Goal: Information Seeking & Learning: Learn about a topic

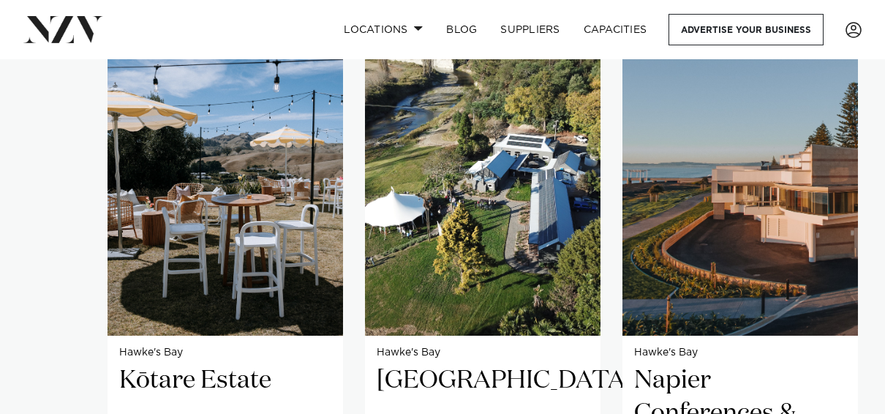
scroll to position [976, 0]
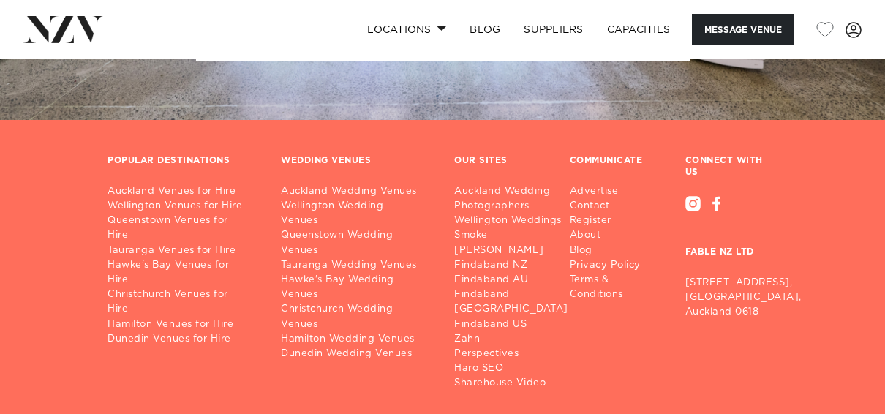
scroll to position [4330, 0]
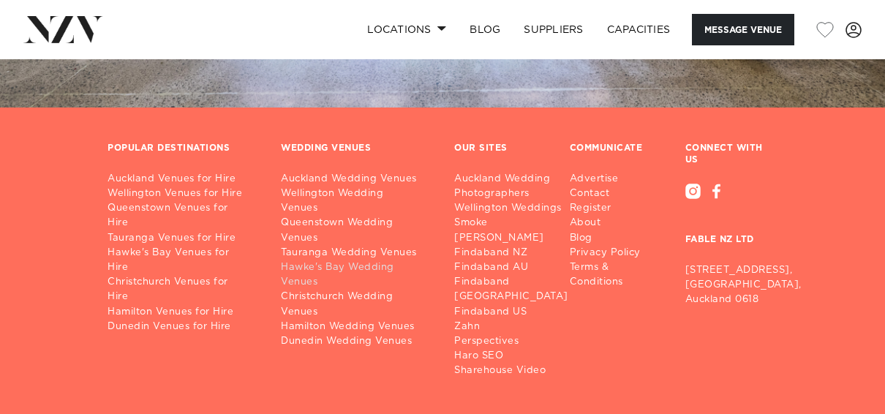
click at [349, 260] on link "Hawke's Bay Wedding Venues" at bounding box center [356, 274] width 150 height 29
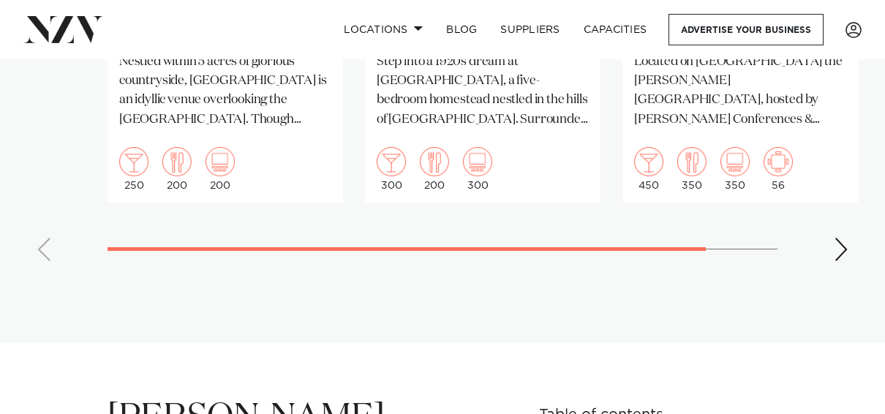
scroll to position [1425, 0]
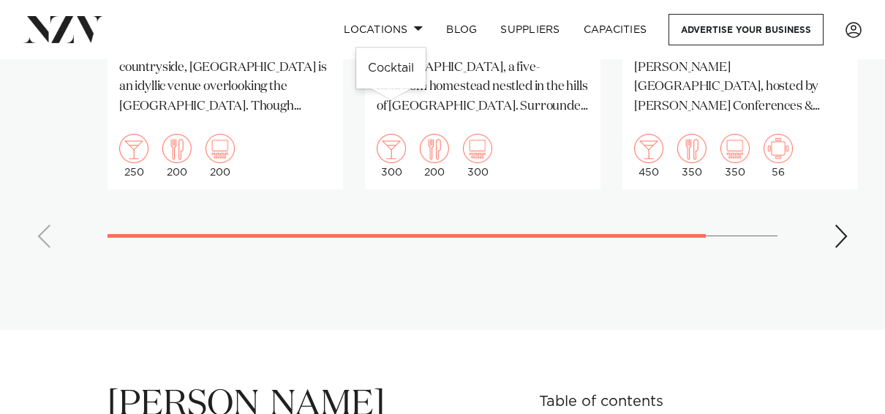
click at [391, 134] on img "2 / 3" at bounding box center [391, 148] width 29 height 29
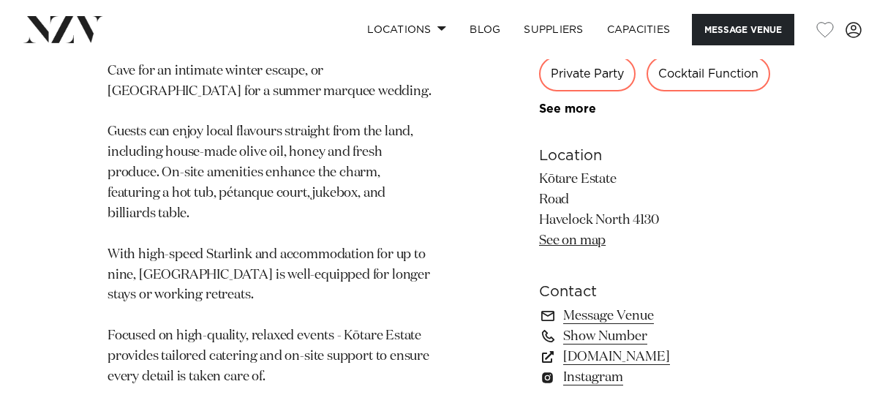
scroll to position [1169, 0]
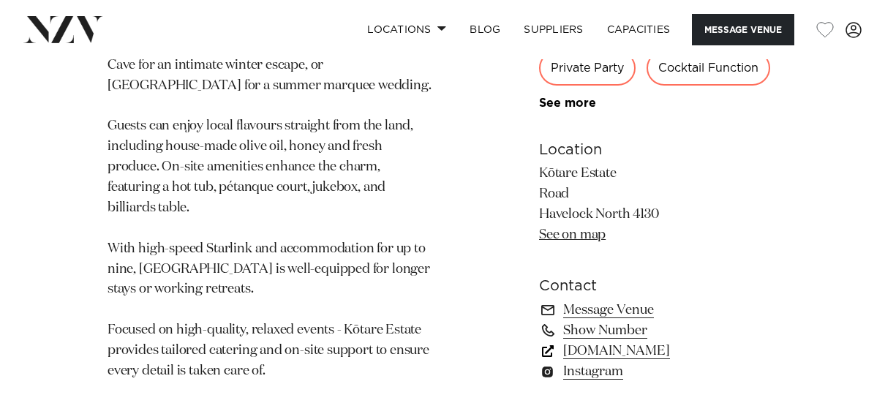
click at [589, 341] on link "[DOMAIN_NAME]" at bounding box center [658, 351] width 238 height 20
